Goal: Task Accomplishment & Management: Use online tool/utility

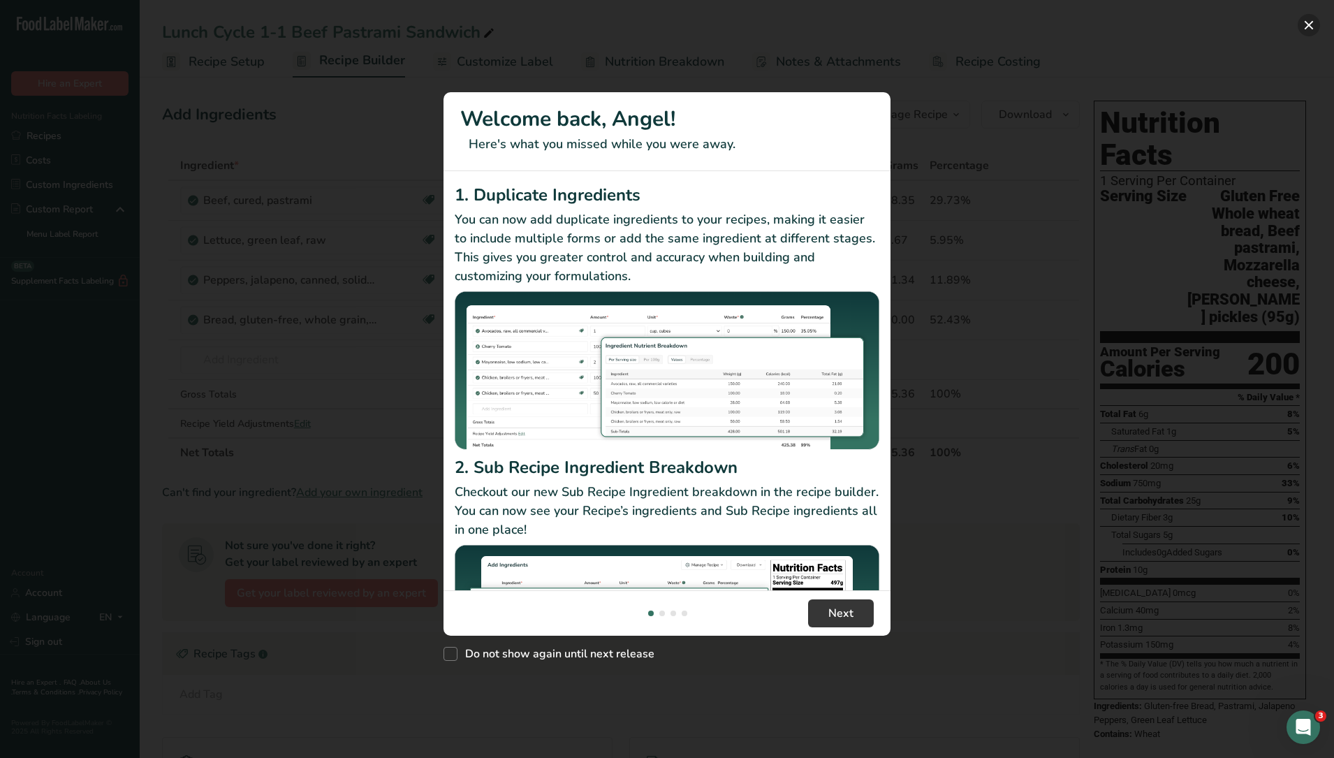
click at [1310, 21] on button "New Features" at bounding box center [1308, 25] width 22 height 22
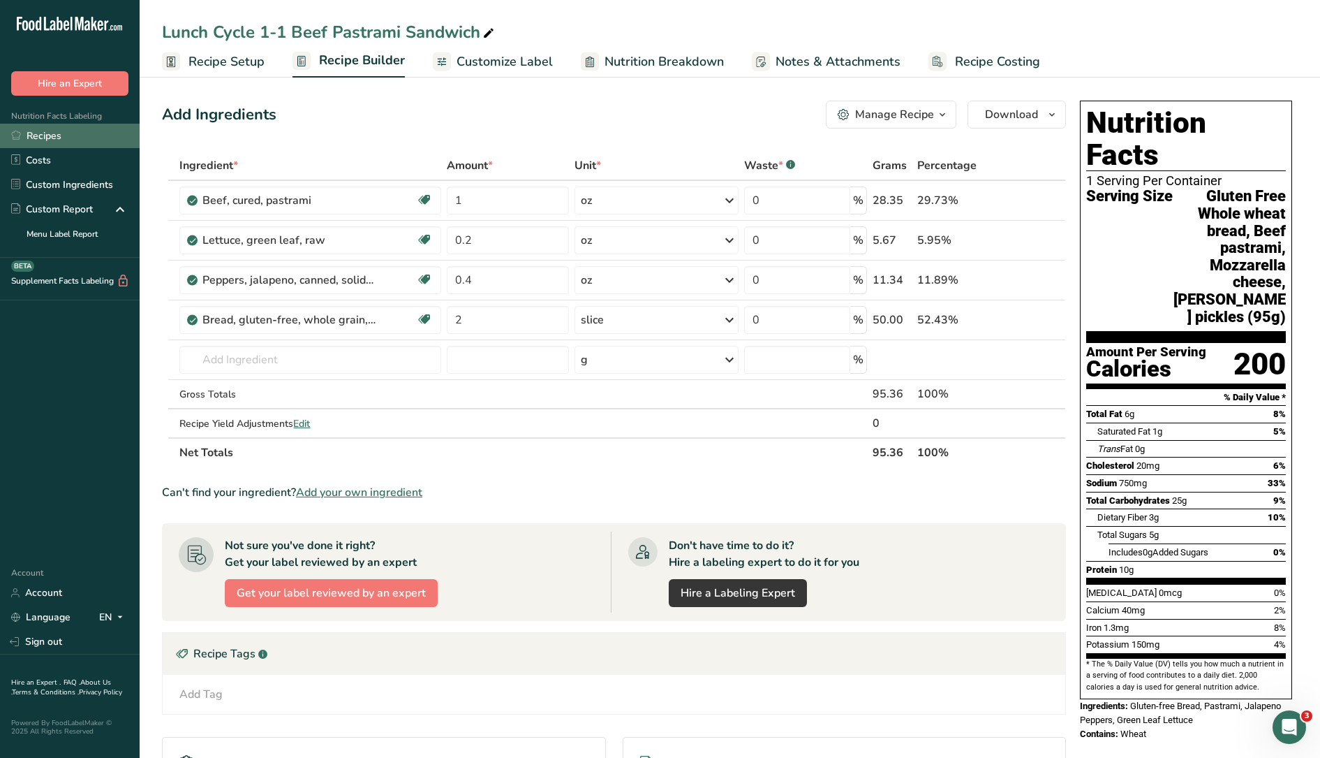
click at [63, 128] on link "Recipes" at bounding box center [70, 136] width 140 height 24
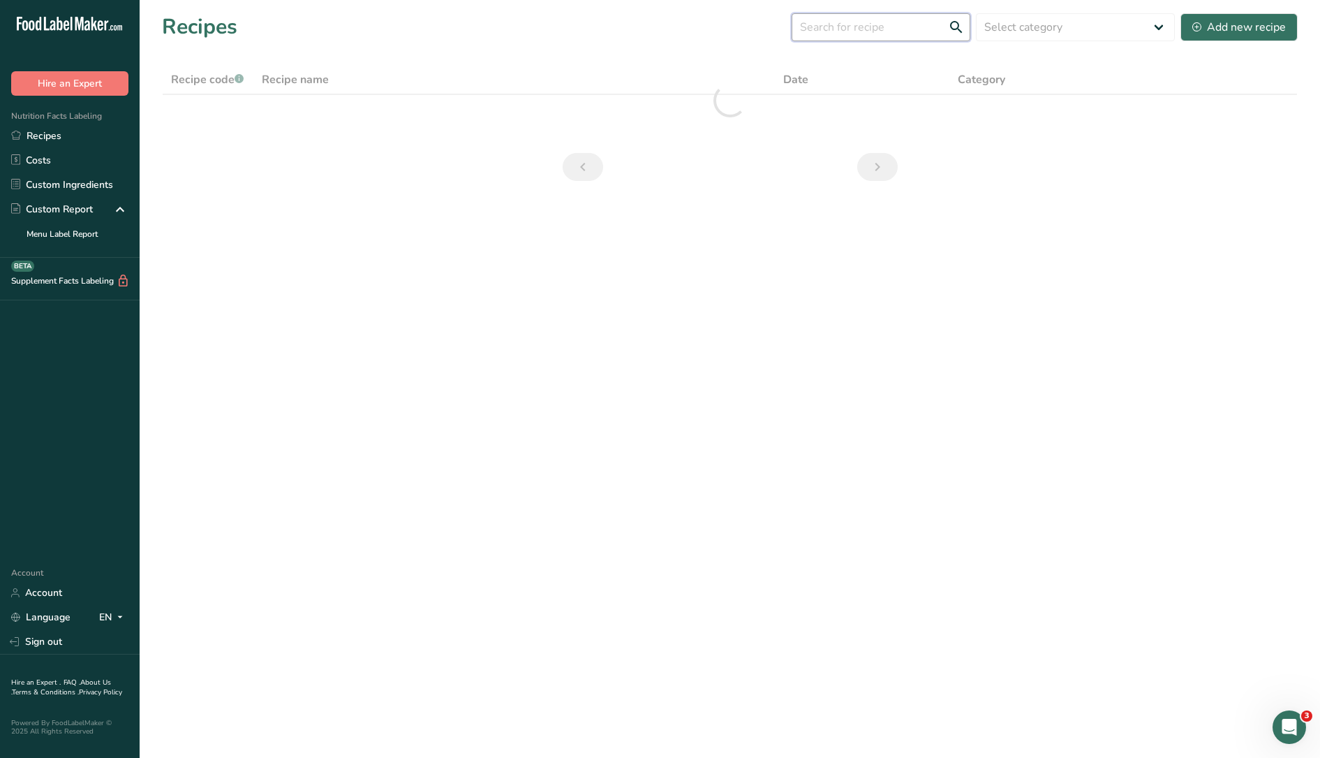
click at [848, 33] on input "text" at bounding box center [881, 27] width 179 height 28
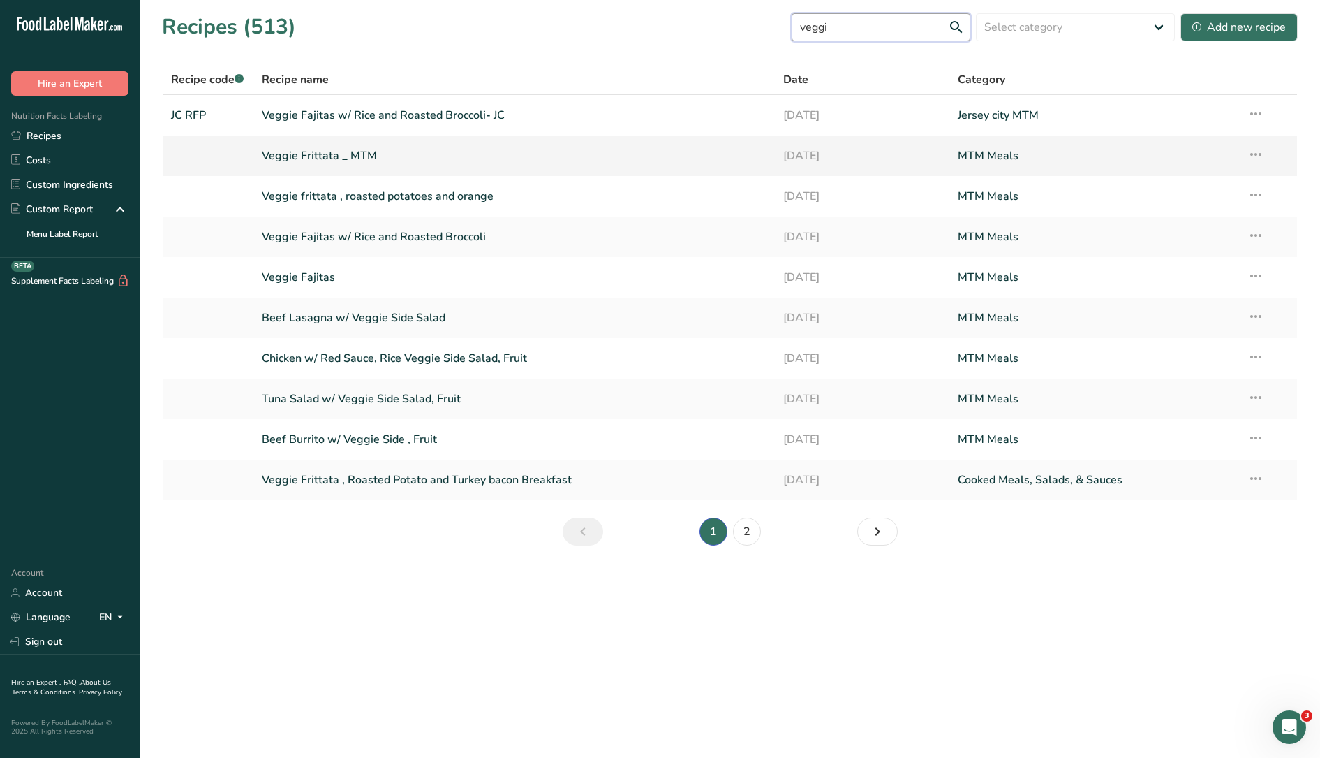
type input "veggi"
click at [367, 154] on link "Veggie Frittata _ MTM" at bounding box center [515, 155] width 506 height 29
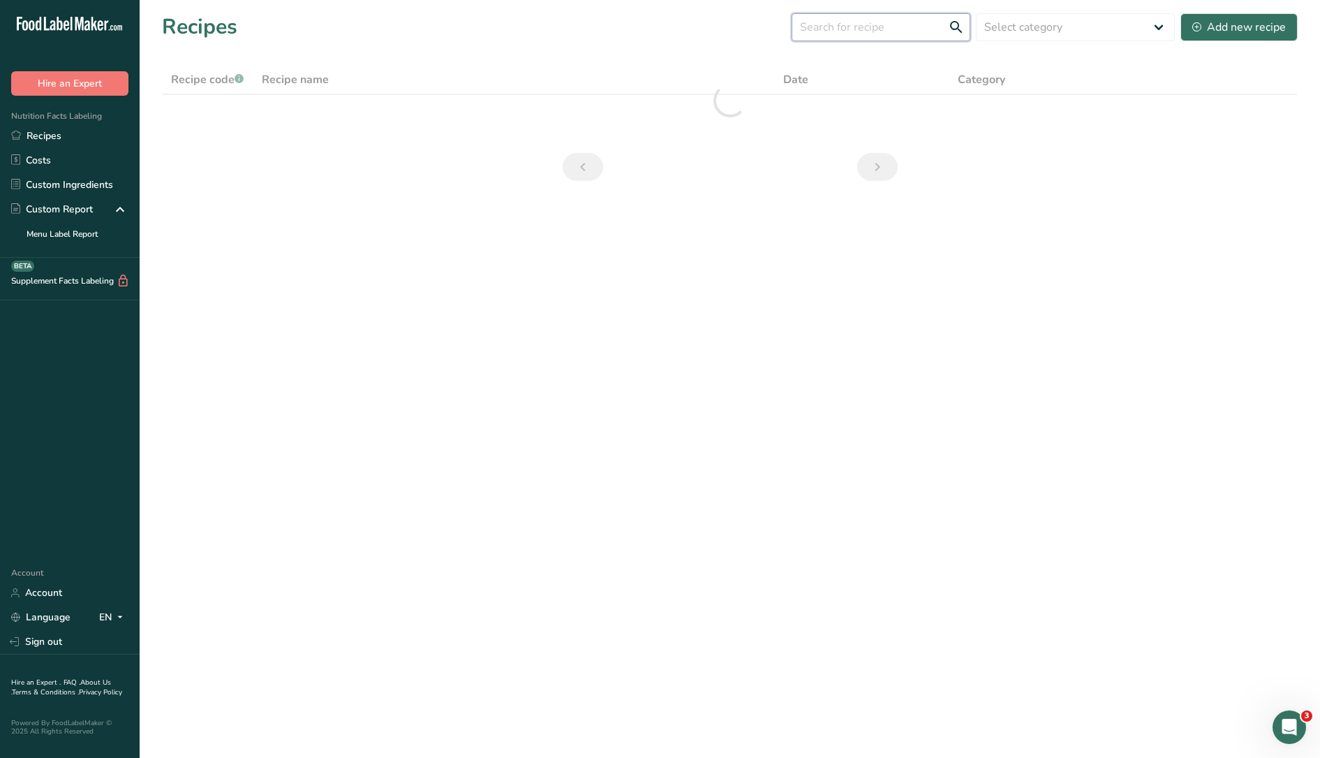
click at [848, 40] on input "text" at bounding box center [881, 27] width 179 height 28
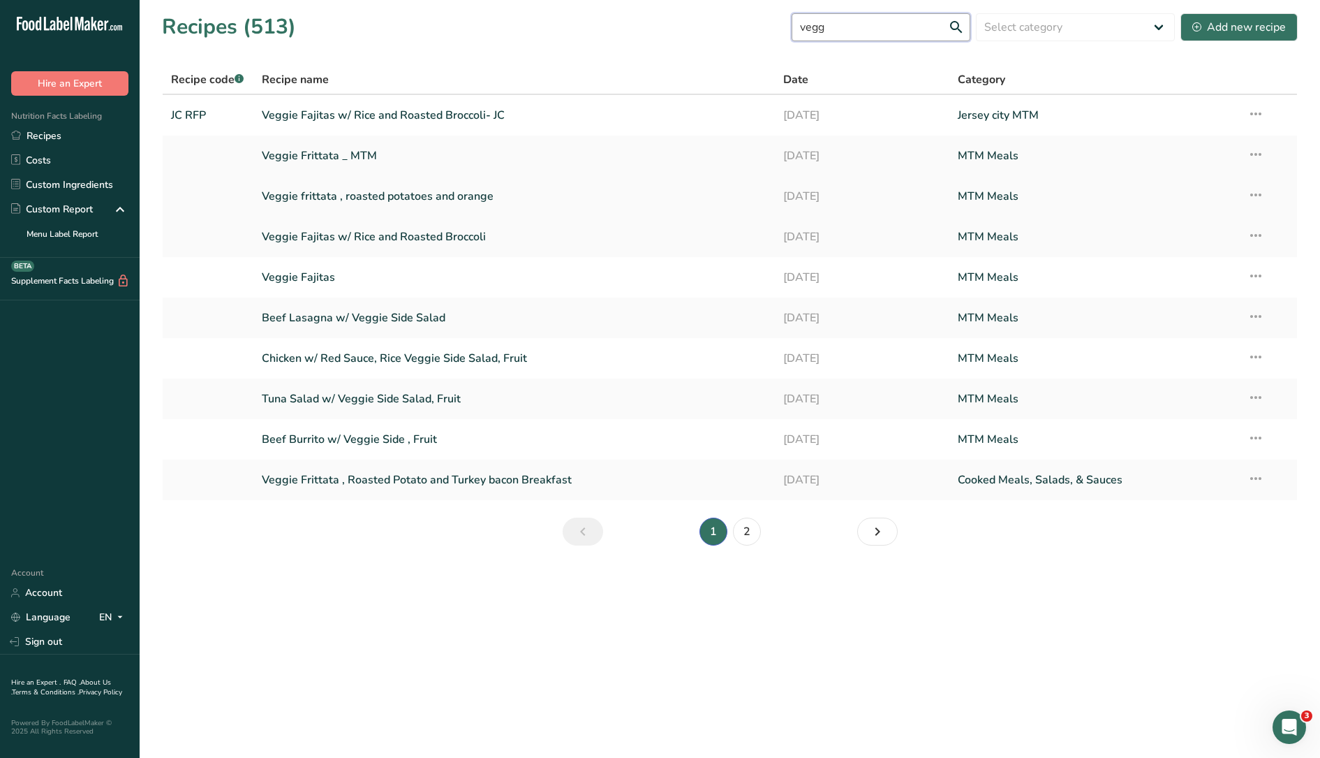
type input "vegg"
click at [406, 198] on link "Veggie frittata , roasted potatoes and orange" at bounding box center [515, 196] width 506 height 29
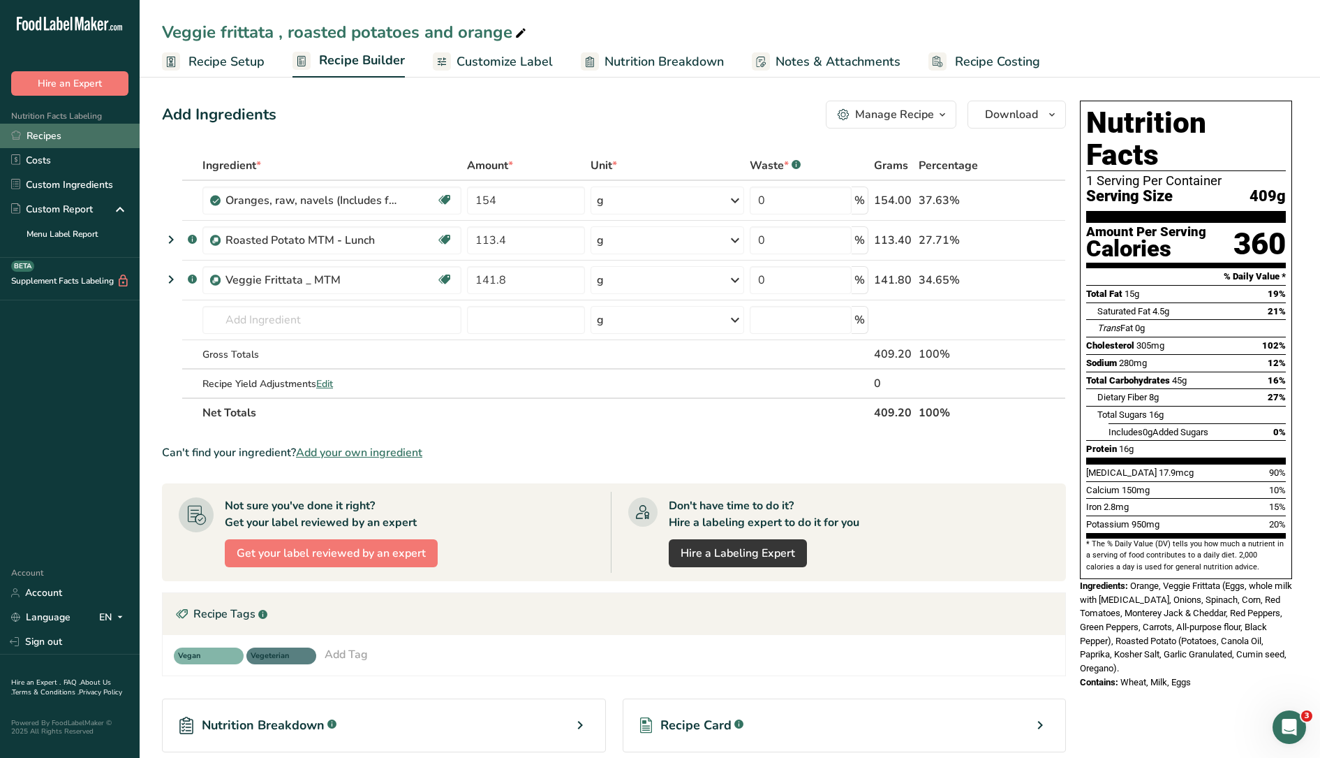
click at [71, 133] on link "Recipes" at bounding box center [70, 136] width 140 height 24
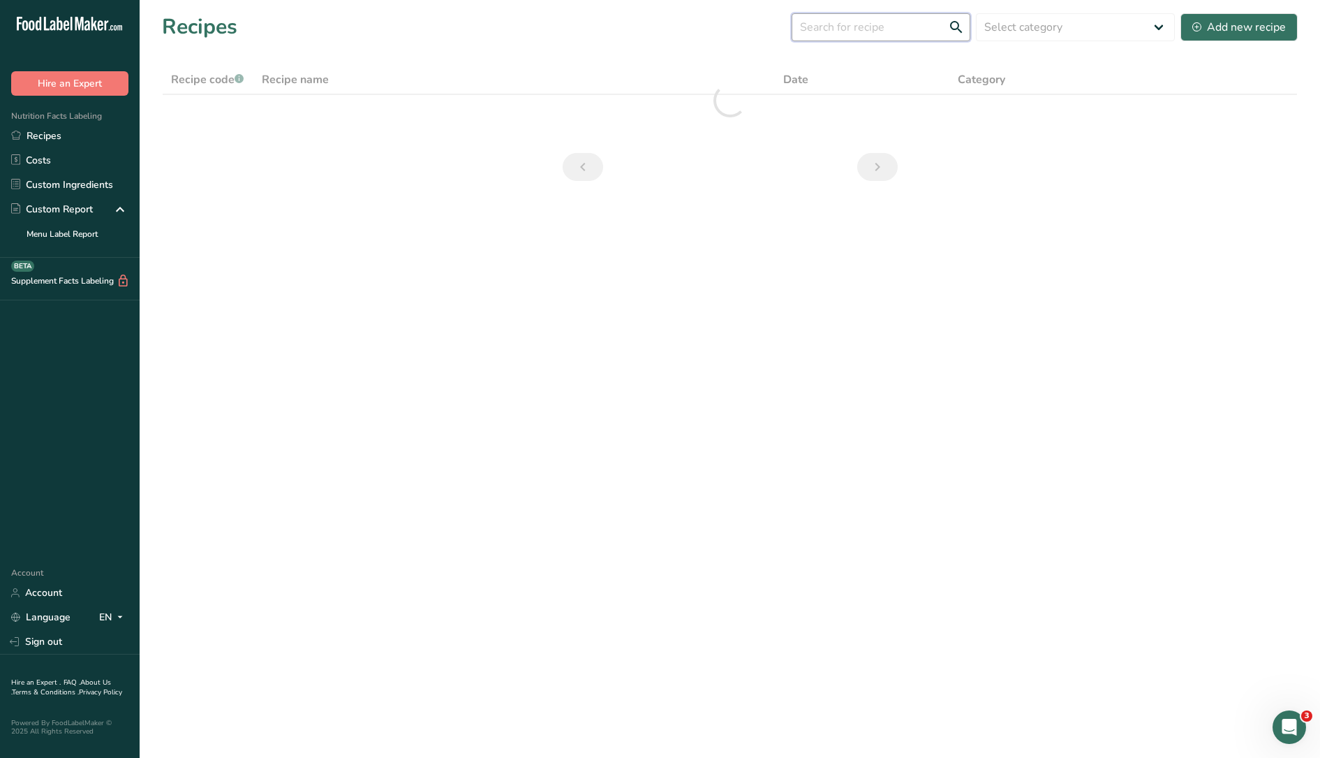
click at [871, 36] on input "text" at bounding box center [881, 27] width 179 height 28
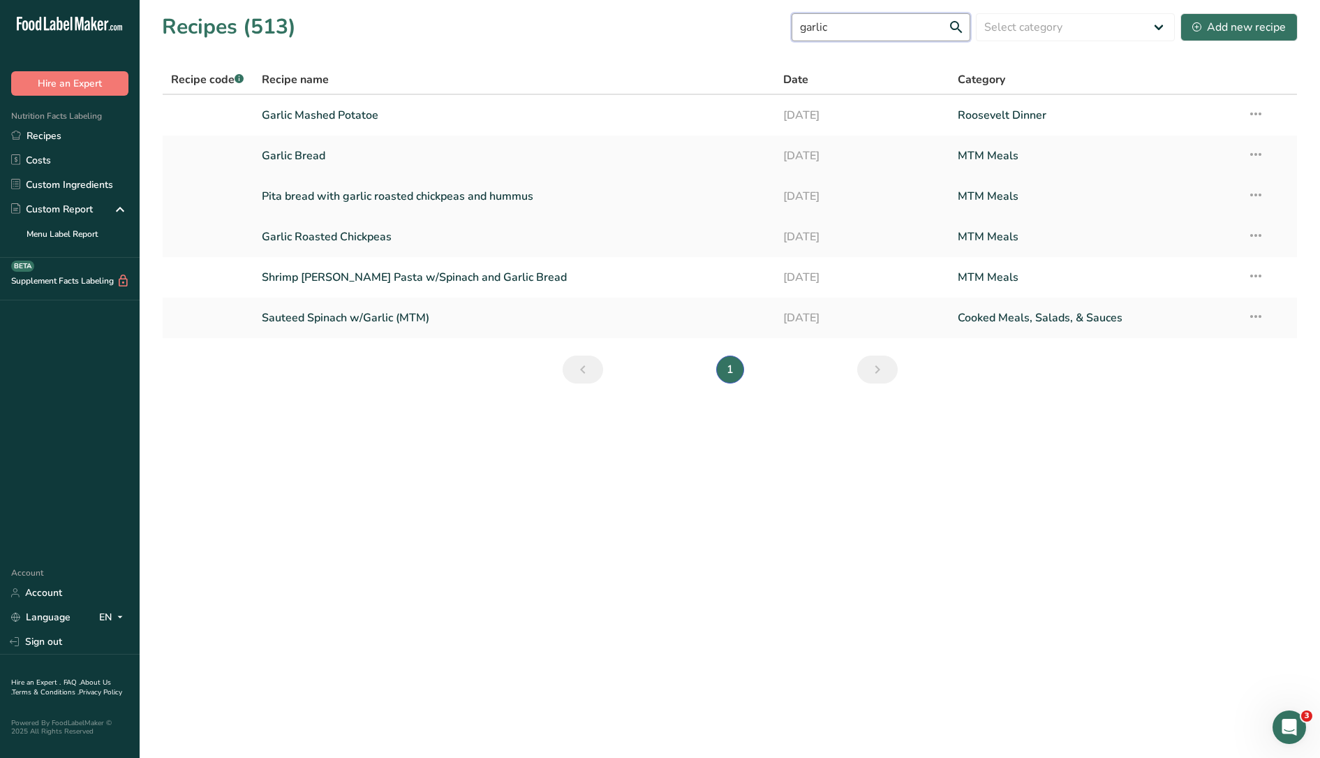
type input "garlic"
click at [337, 197] on link "Pita bread with garlic roasted chickpeas and hummus" at bounding box center [515, 196] width 506 height 29
